Goal: Task Accomplishment & Management: Use online tool/utility

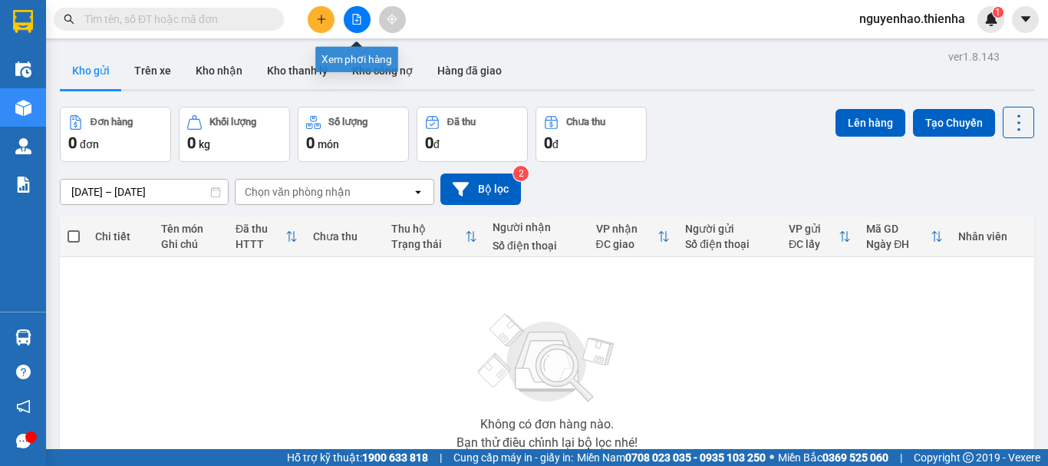
click at [352, 19] on icon "file-add" at bounding box center [356, 19] width 11 height 11
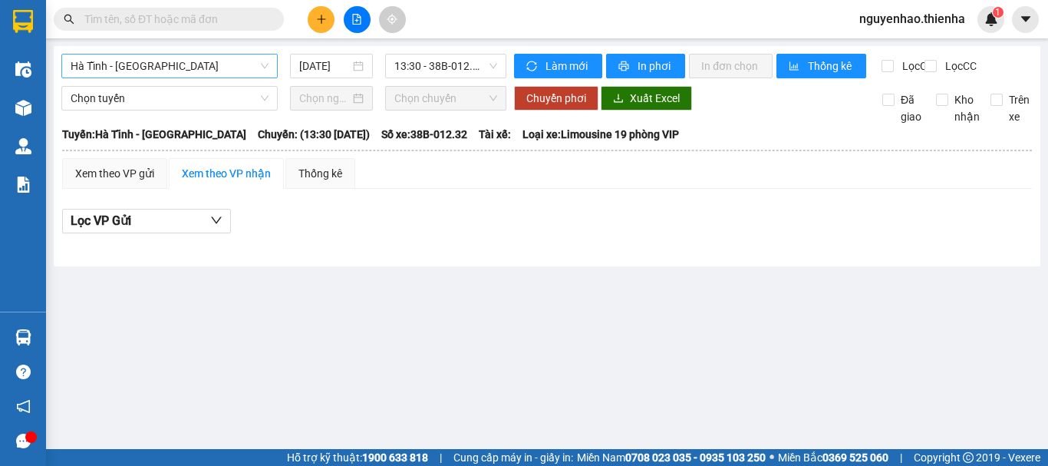
click at [193, 55] on span "Hà Tĩnh - [GEOGRAPHIC_DATA]" at bounding box center [170, 65] width 198 height 23
click at [170, 55] on span "Hà Tĩnh - [GEOGRAPHIC_DATA]" at bounding box center [170, 65] width 198 height 23
click at [313, 64] on input "[DATE]" at bounding box center [324, 66] width 51 height 17
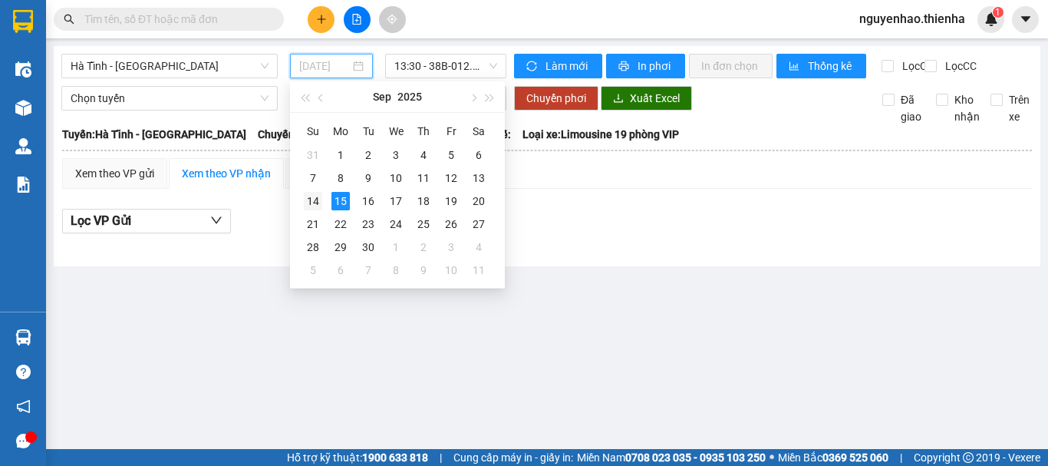
click at [319, 210] on td "14" at bounding box center [313, 201] width 28 height 23
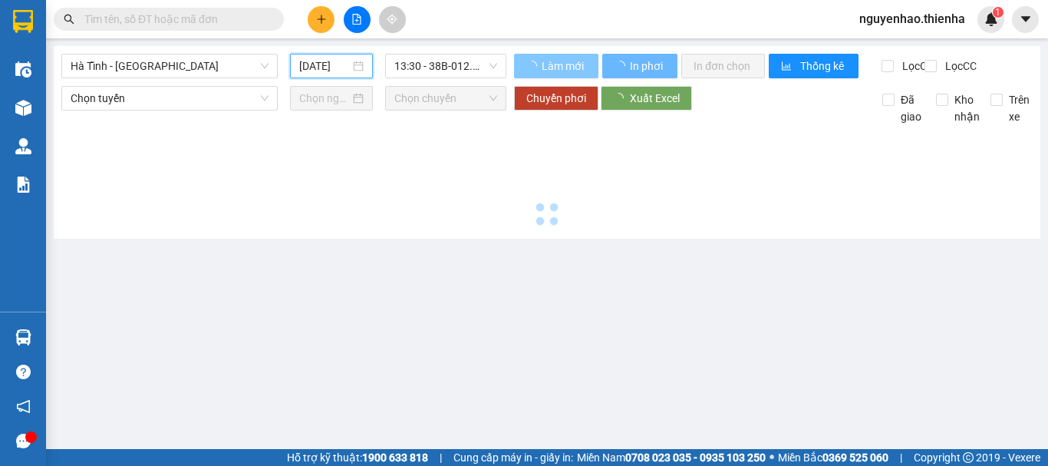
type input "[DATE]"
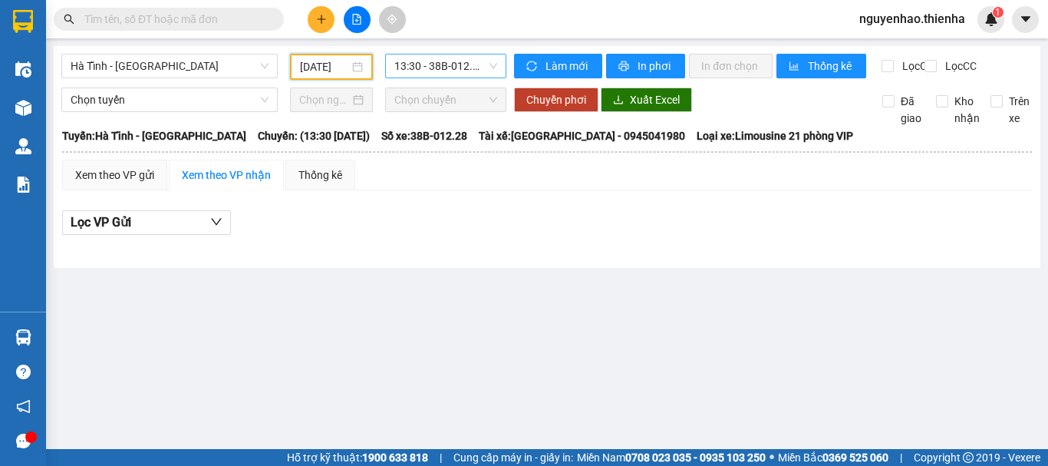
click at [446, 58] on span "13:30 - 38B-012.28" at bounding box center [445, 65] width 103 height 23
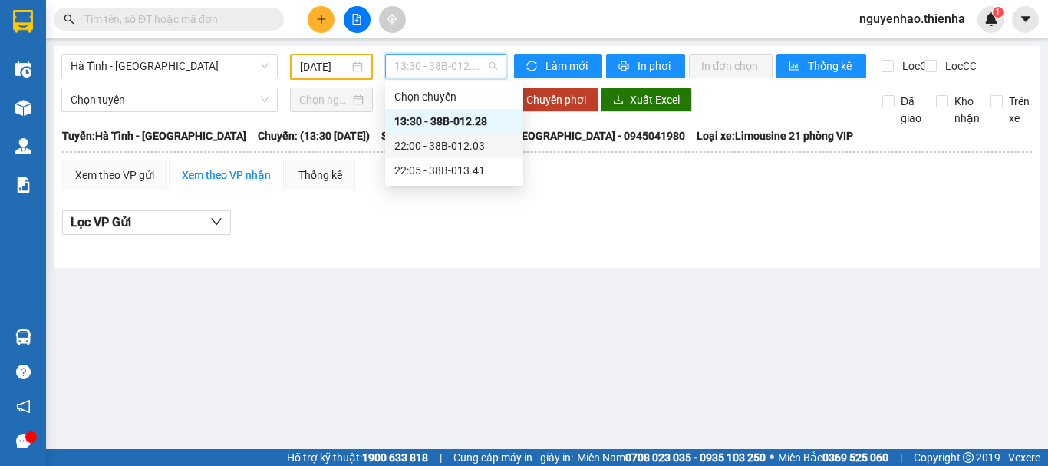
click at [441, 153] on div "22:00 - 38B-012.03" at bounding box center [454, 145] width 120 height 17
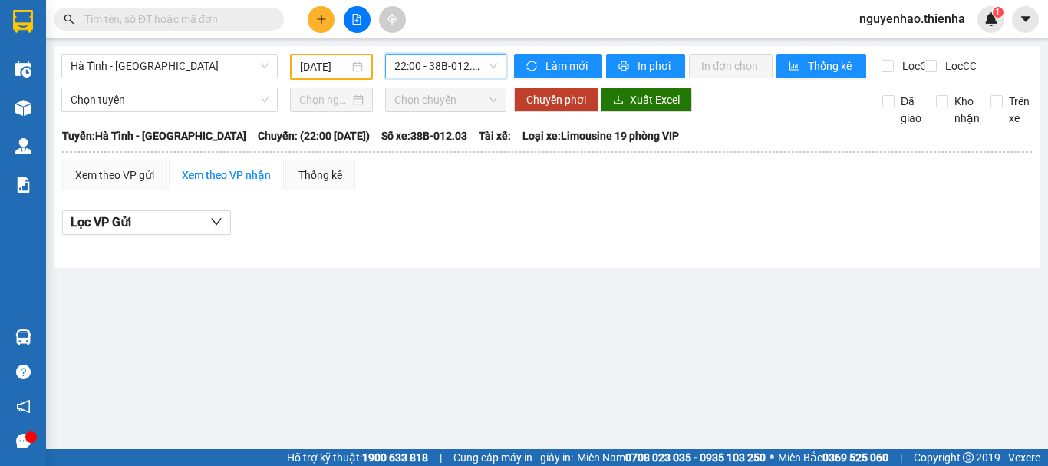
click at [464, 66] on span "22:00 - 38B-012.03" at bounding box center [445, 65] width 103 height 23
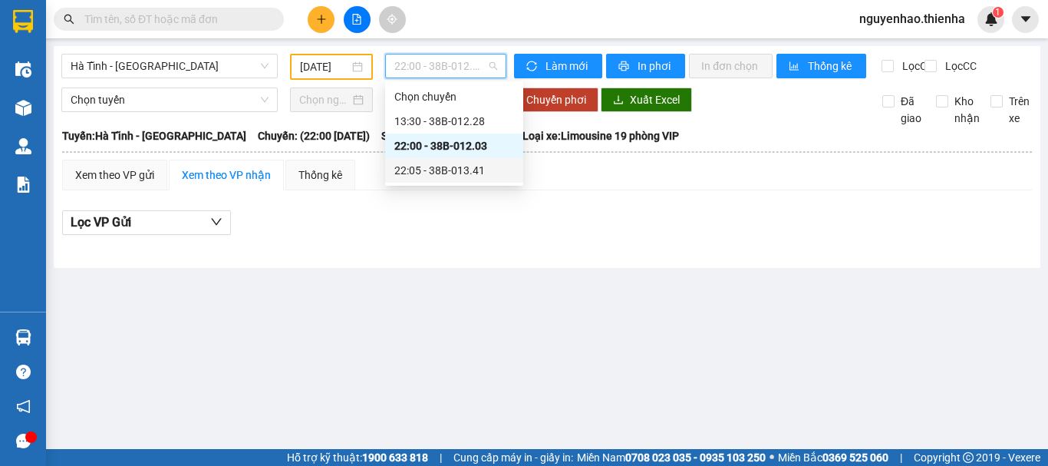
drag, startPoint x: 486, startPoint y: 167, endPoint x: 905, endPoint y: 420, distance: 489.5
click at [486, 167] on div "22:05 - 38B-013.41" at bounding box center [454, 170] width 120 height 17
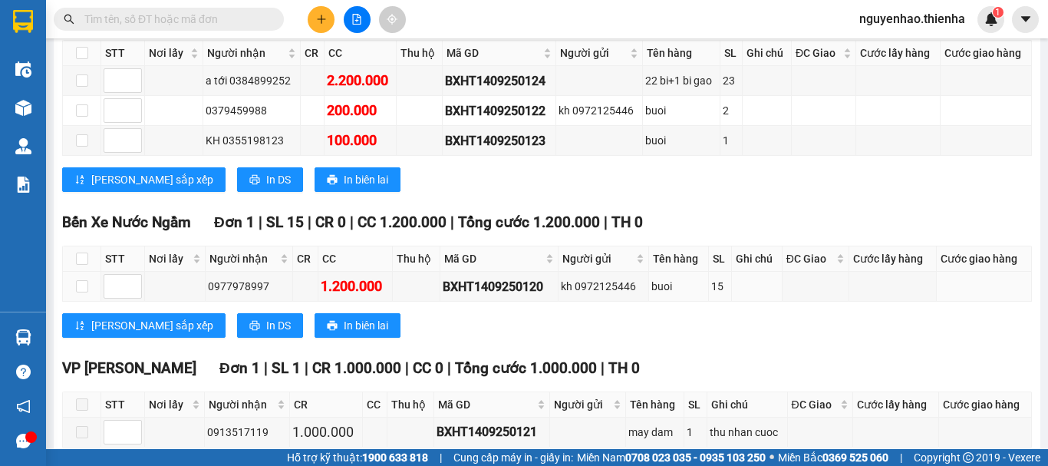
scroll to position [358, 0]
